Goal: Participate in discussion: Engage in conversation with other users on a specific topic

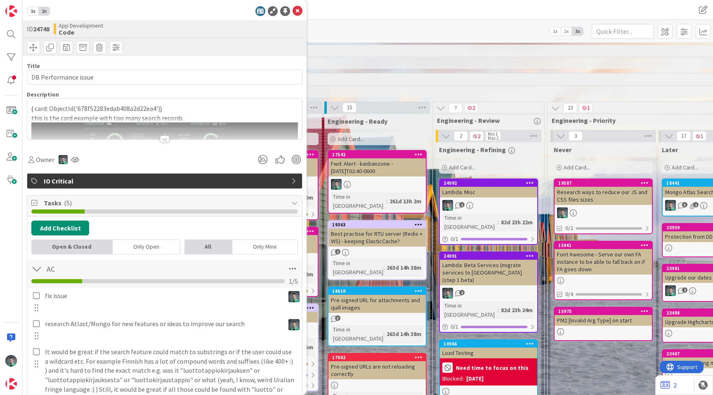
scroll to position [277, 0]
click at [499, 30] on div "Kanban App Development 1x 2x 3x" at bounding box center [368, 31] width 690 height 23
